Goal: Task Accomplishment & Management: Manage account settings

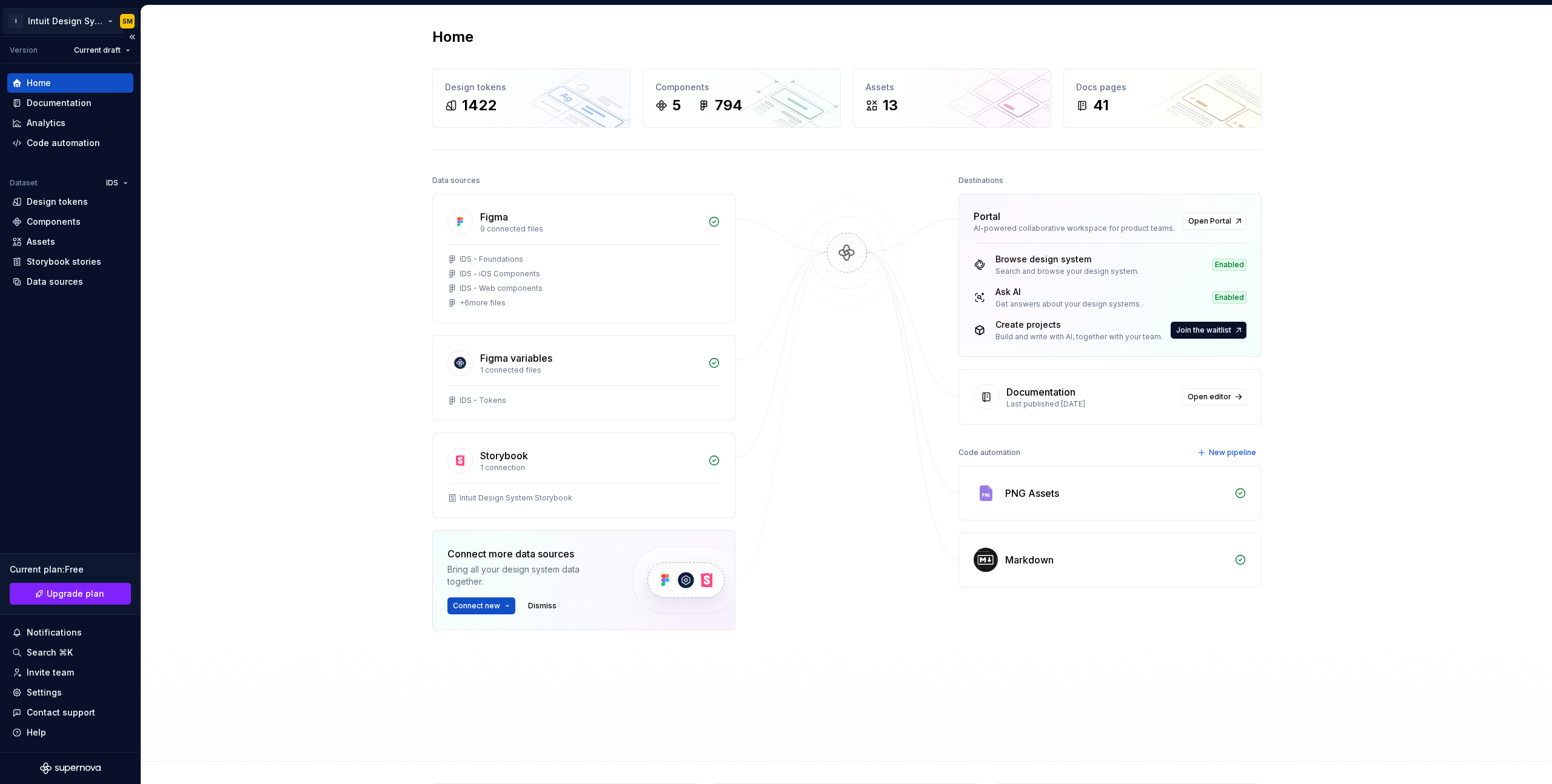
click at [96, 23] on html "I Intuit Design System SM Version Current draft Home Documentation Analytics Co…" at bounding box center [776, 392] width 1552 height 784
click at [74, 691] on html "I Intuit Design System SM Version Current draft Home Documentation Analytics Co…" at bounding box center [776, 392] width 1552 height 784
click at [59, 690] on div "Settings" at bounding box center [45, 692] width 35 height 12
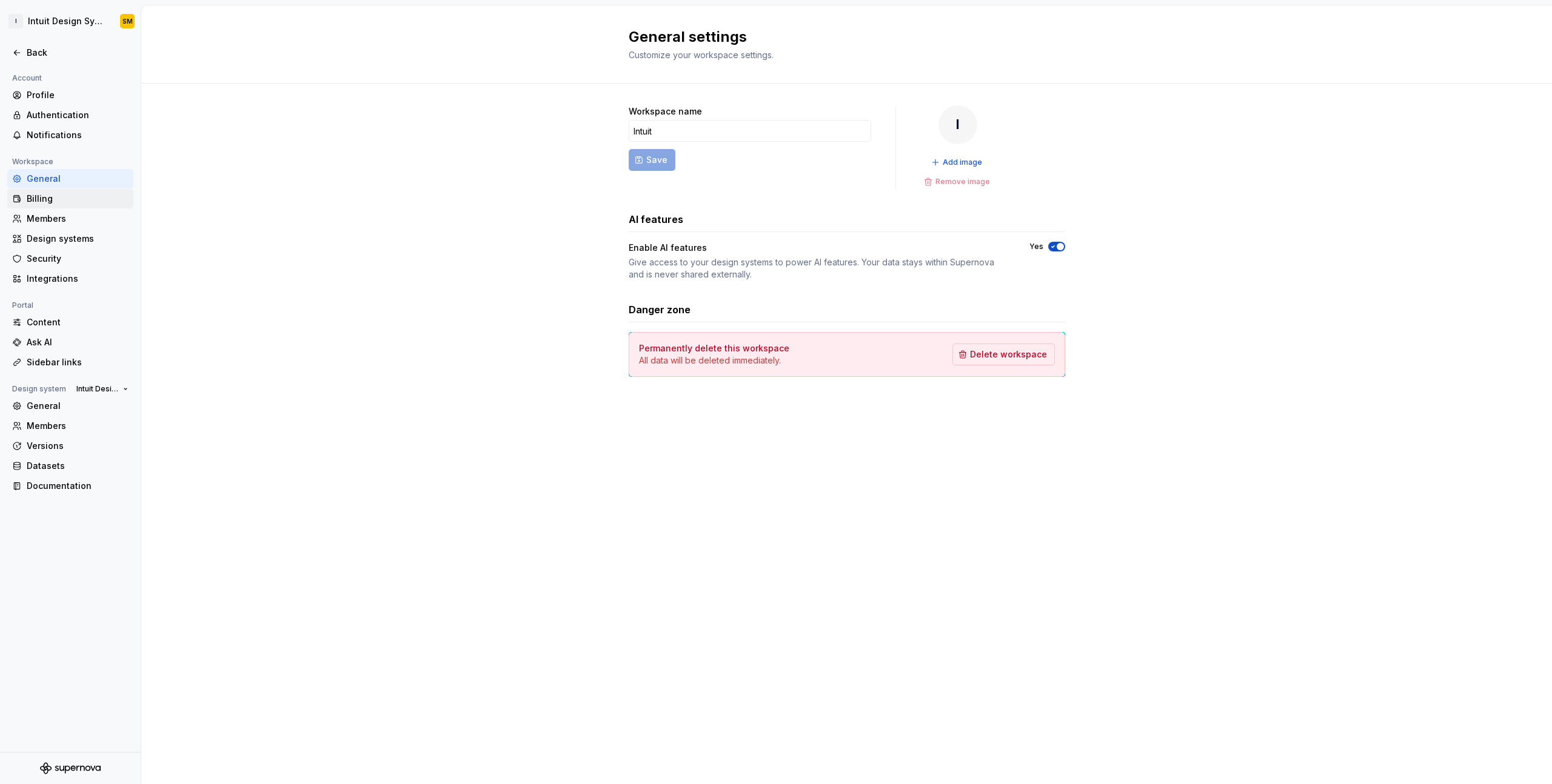
click at [89, 201] on div "Billing" at bounding box center [78, 199] width 102 height 12
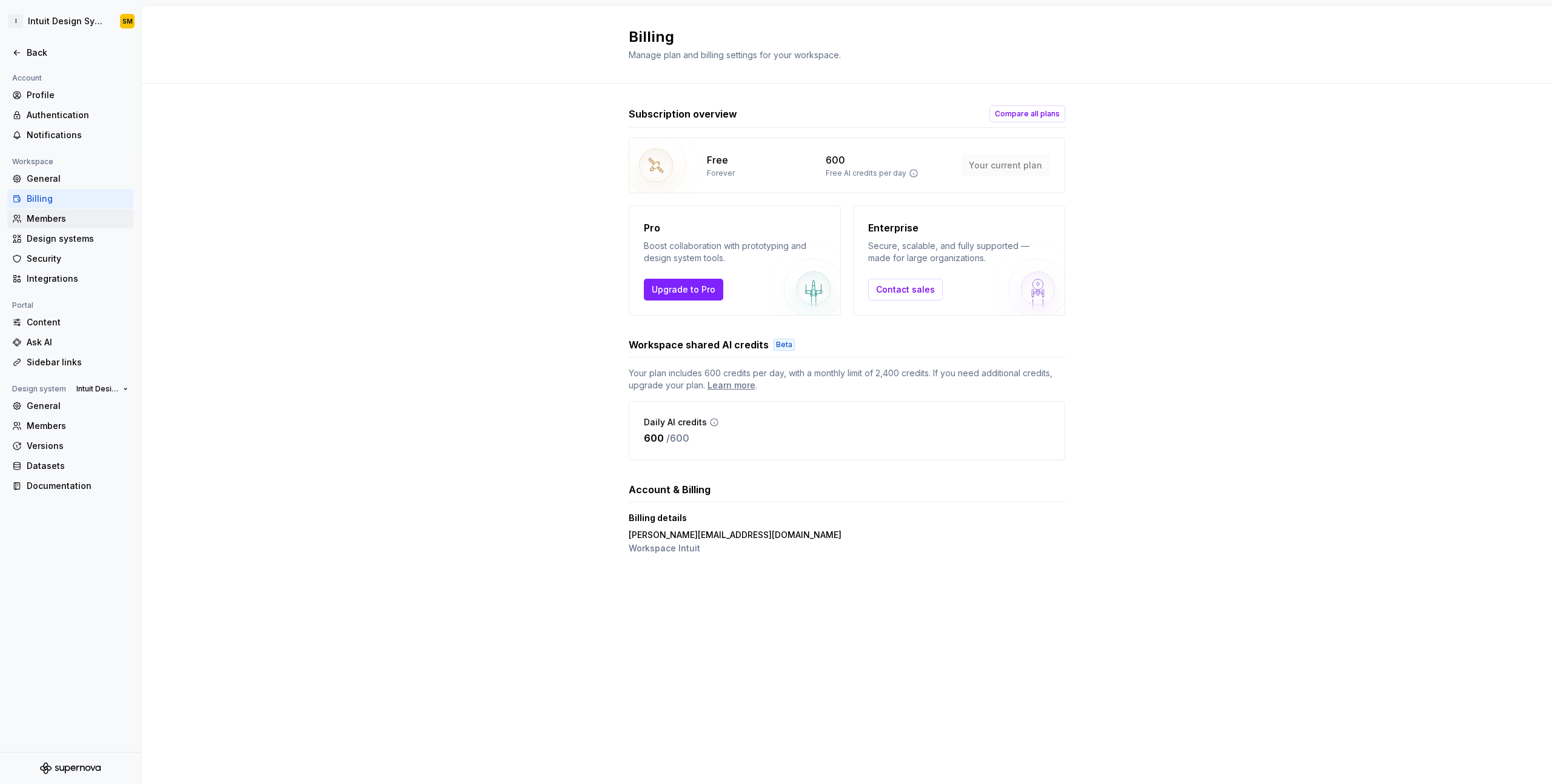
click at [81, 217] on div "Members" at bounding box center [78, 219] width 102 height 12
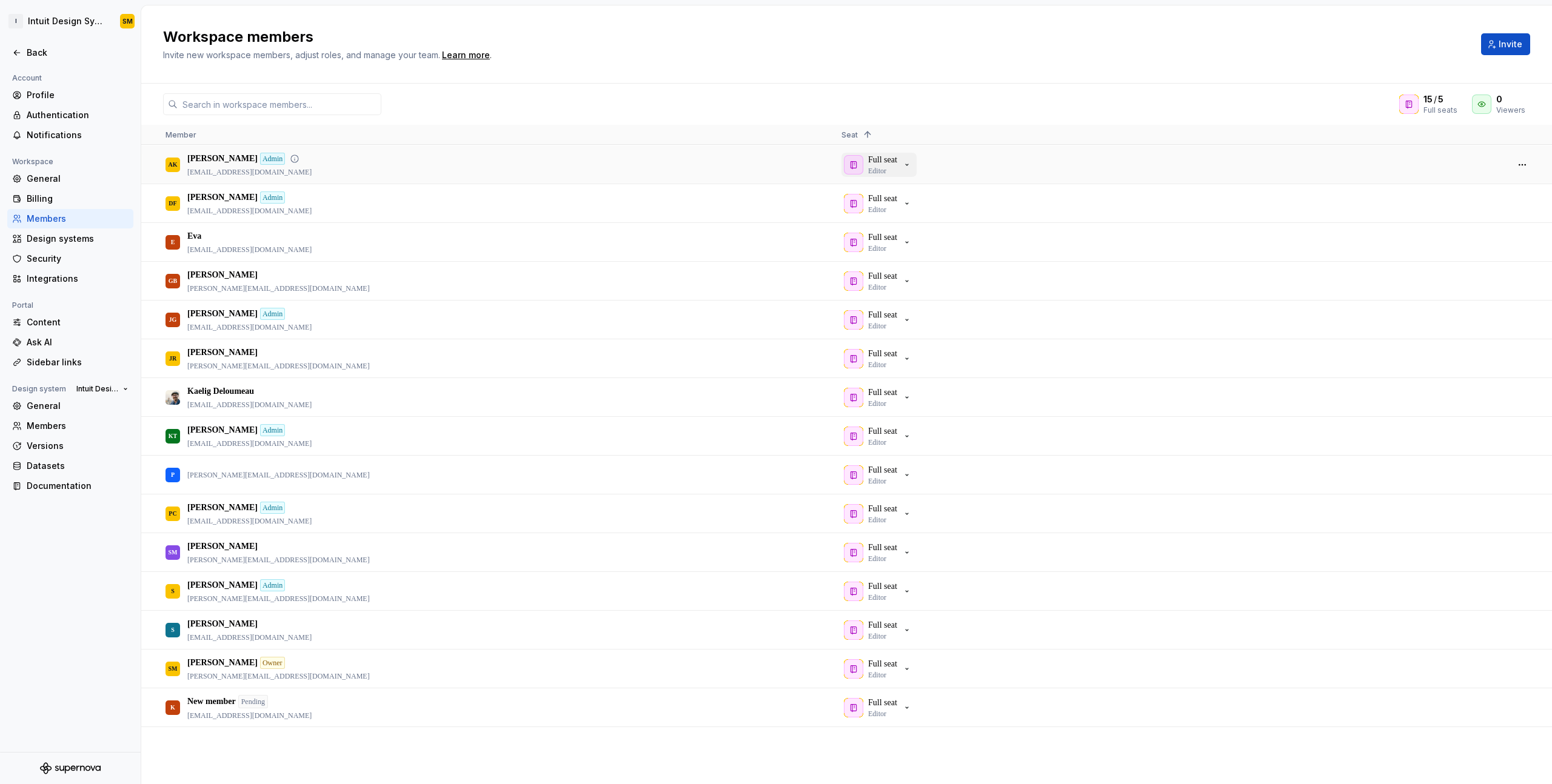
click at [912, 165] on icon "button" at bounding box center [907, 165] width 10 height 10
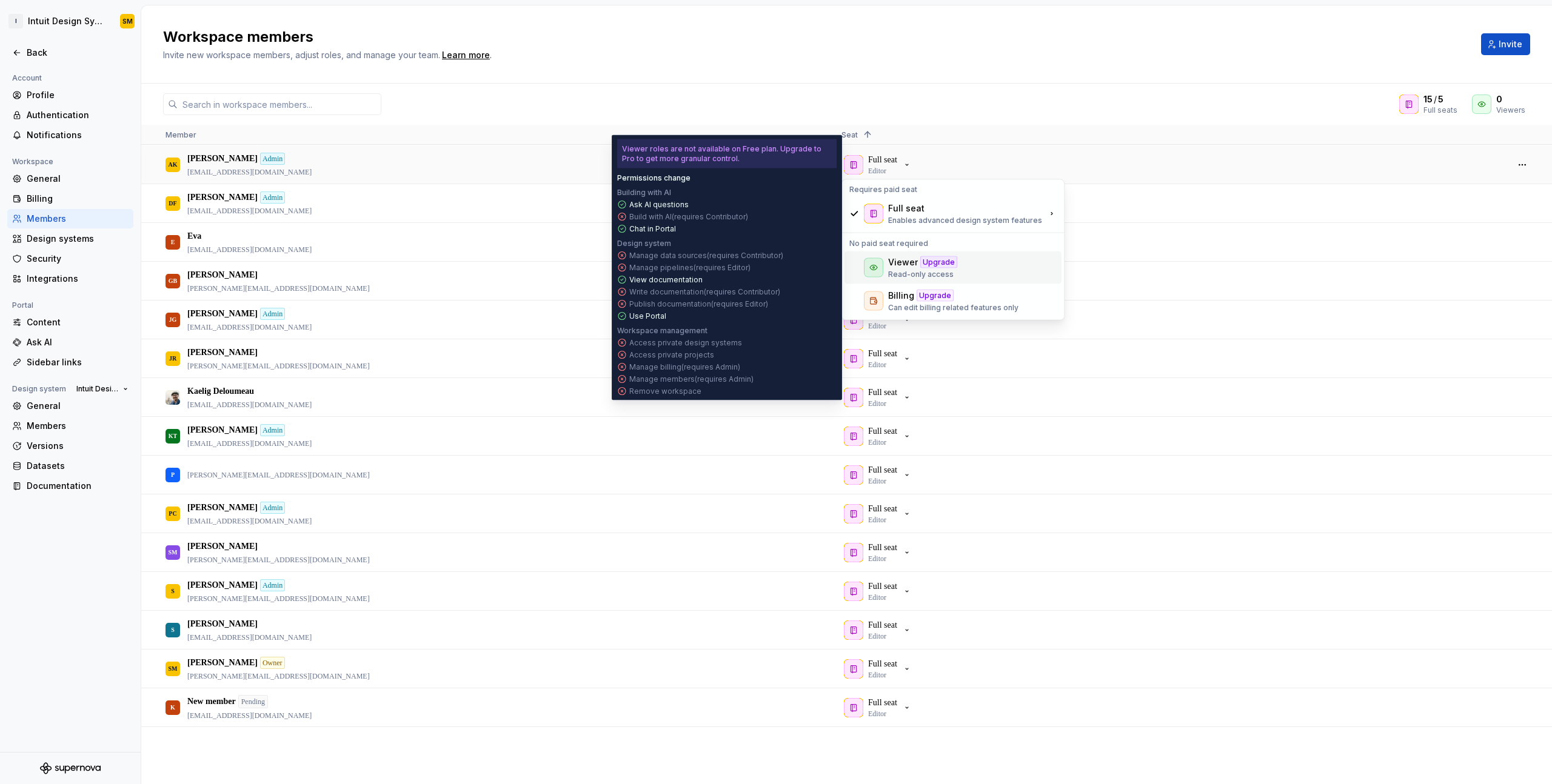
click at [909, 266] on div "Viewer" at bounding box center [903, 262] width 30 height 12
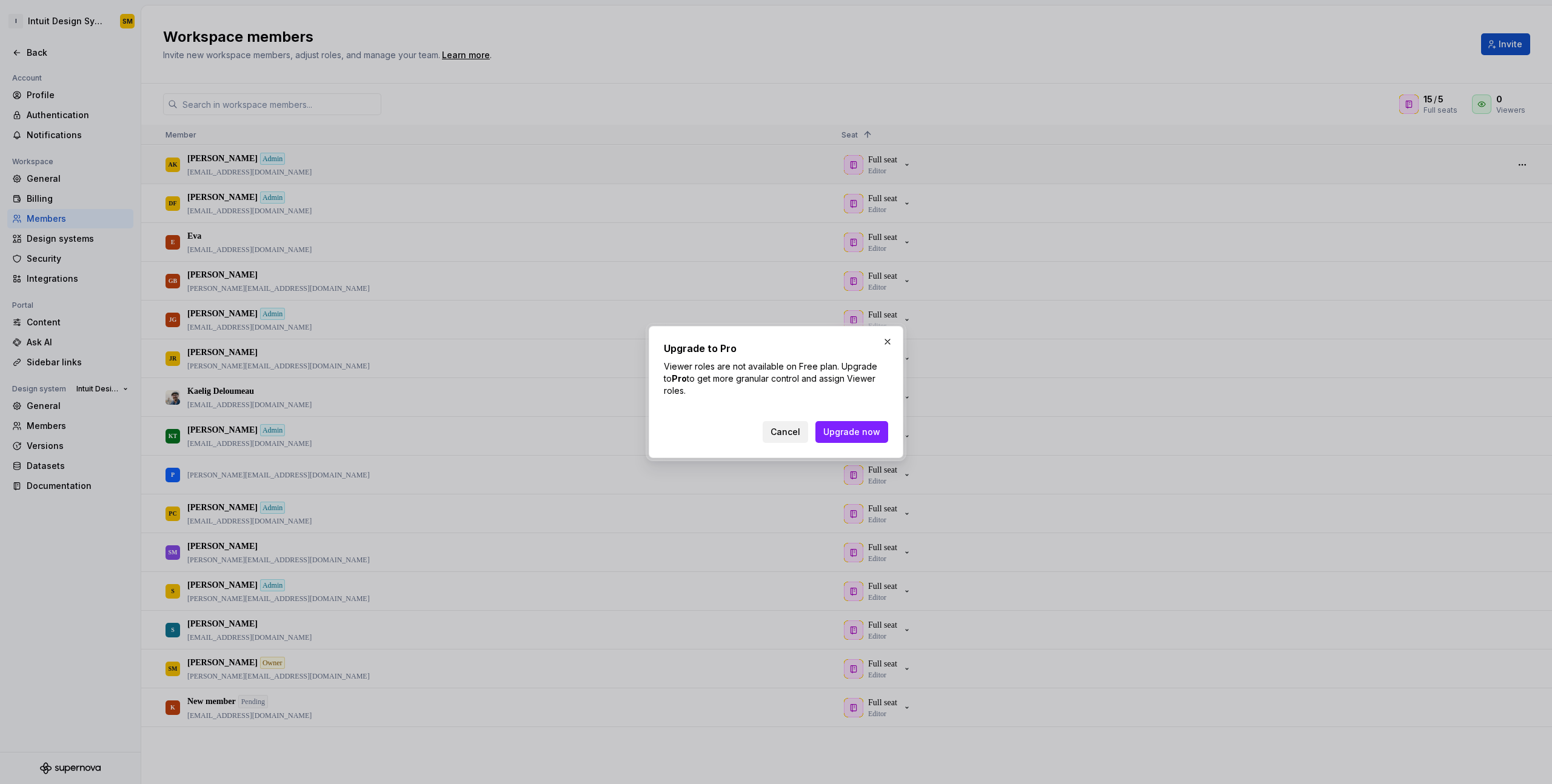
click at [793, 431] on span "Cancel" at bounding box center [785, 432] width 30 height 12
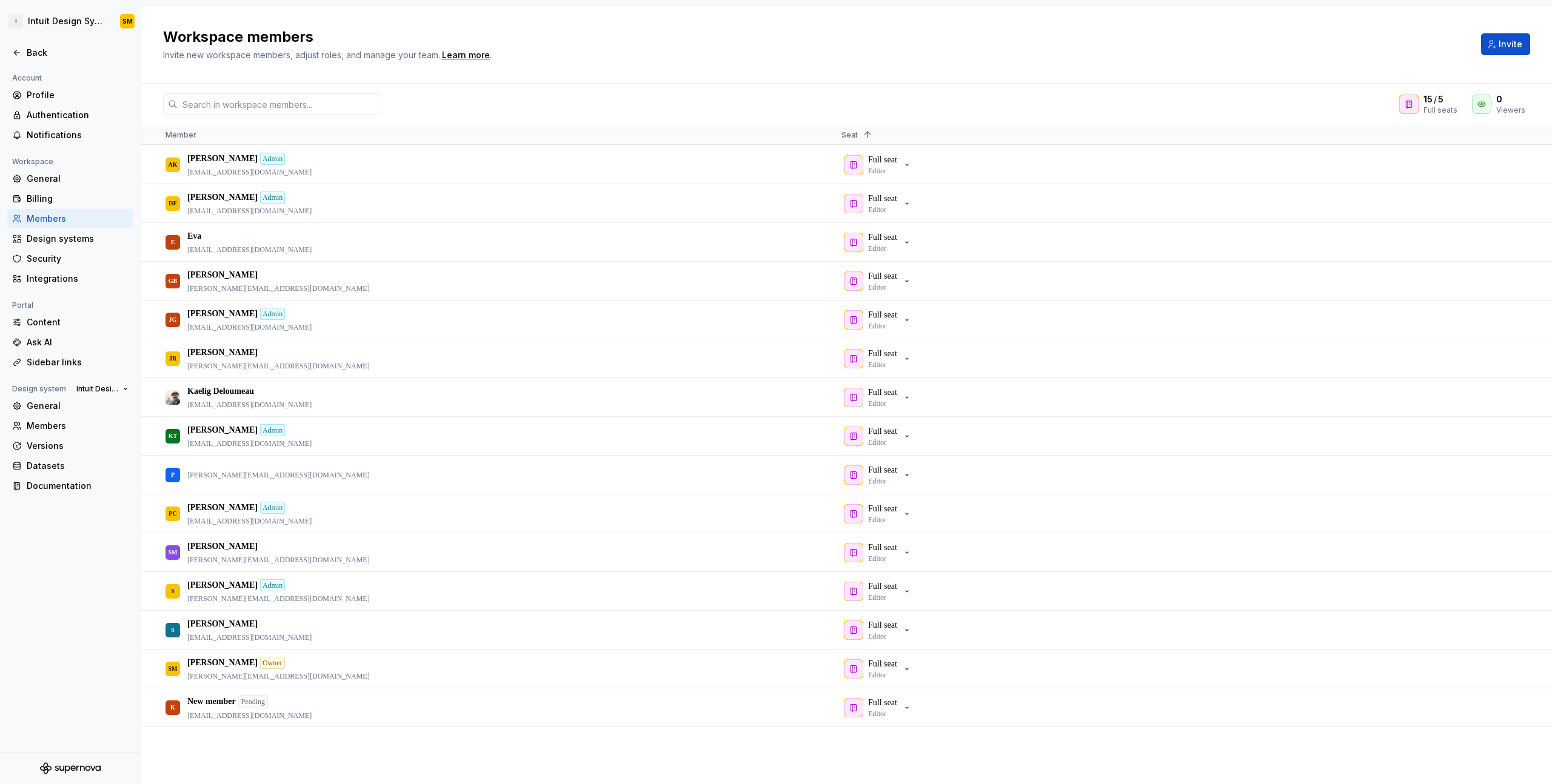
click at [660, 101] on div "15 / 5 Full seats 0 Viewers" at bounding box center [846, 104] width 1410 height 22
click at [912, 167] on icon "button" at bounding box center [907, 165] width 10 height 10
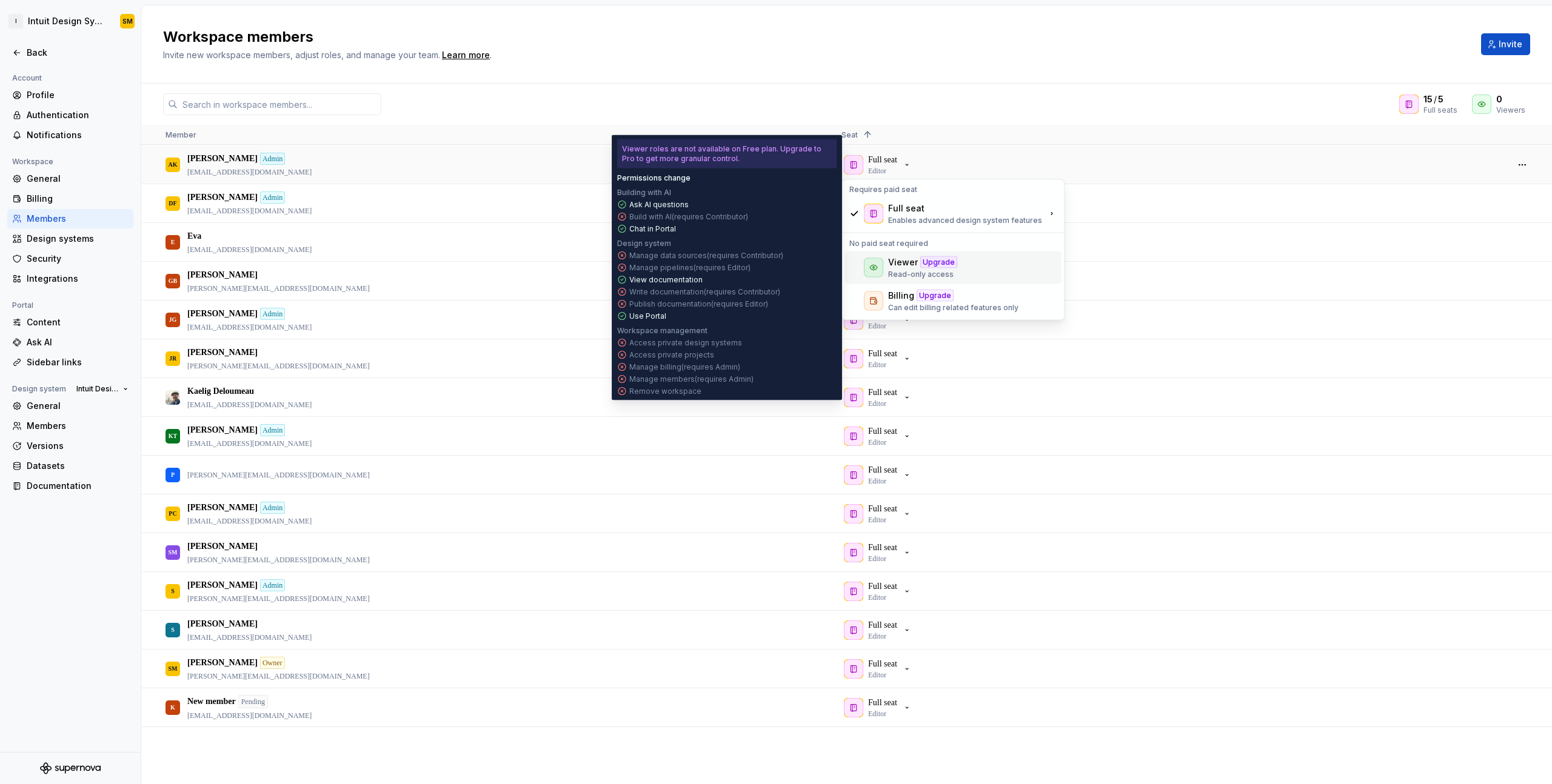
click at [906, 264] on div "Viewer" at bounding box center [903, 262] width 30 height 12
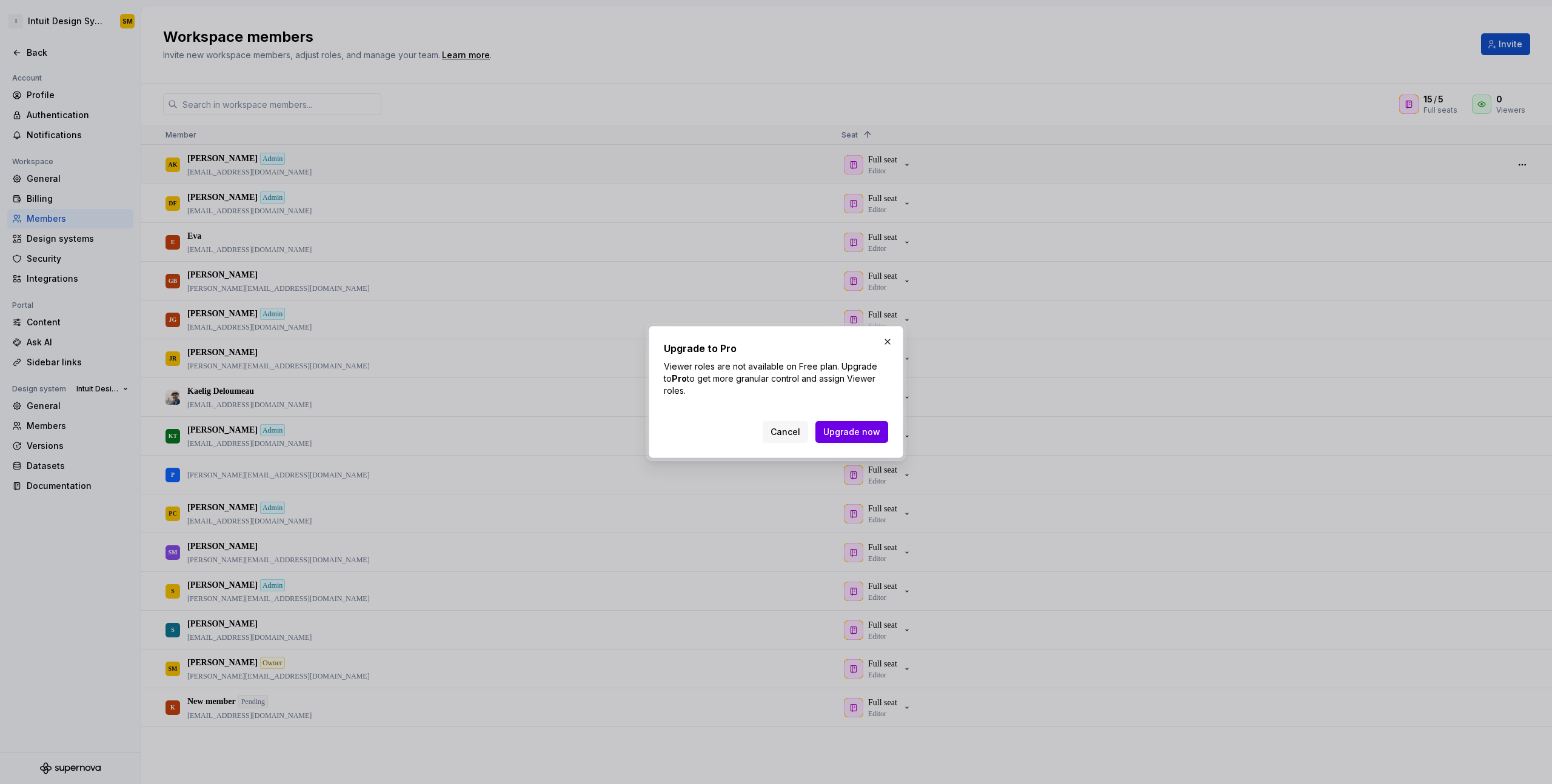
click at [866, 431] on span "Upgrade now" at bounding box center [851, 432] width 57 height 12
